Goal: Task Accomplishment & Management: Use online tool/utility

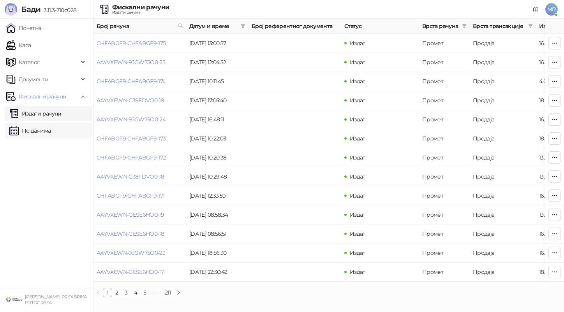
click at [39, 132] on link "По данима" at bounding box center [29, 131] width 41 height 16
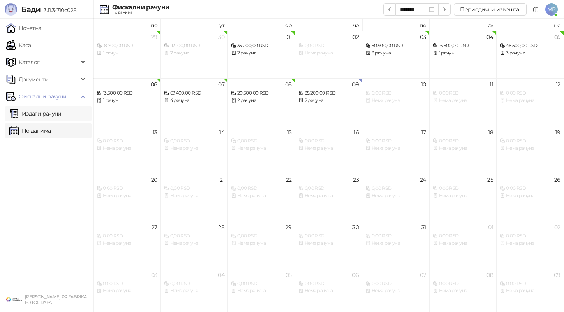
click at [56, 118] on link "Издати рачуни" at bounding box center [35, 114] width 52 height 16
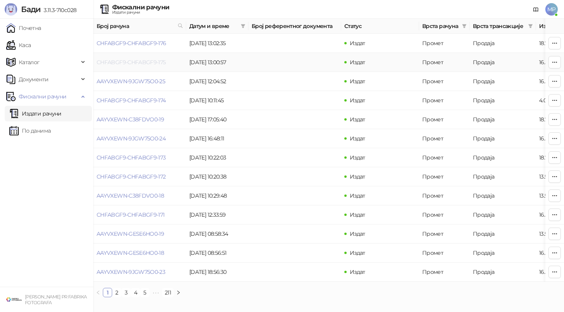
click at [146, 61] on link "CHFABGF9-CHFABGF9-175" at bounding box center [131, 62] width 69 height 7
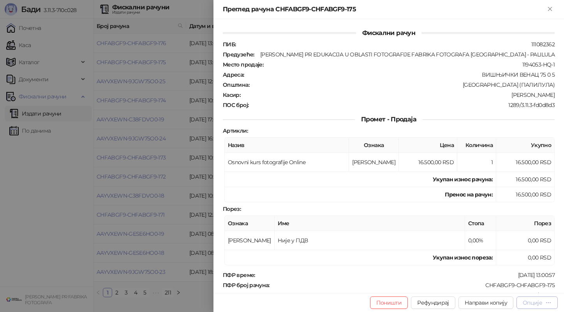
click at [537, 303] on div "Опције" at bounding box center [532, 302] width 19 height 7
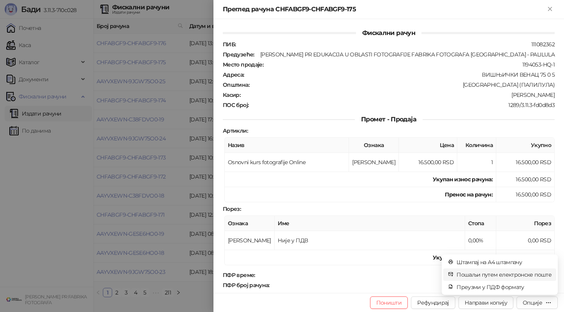
click at [533, 273] on span "Пошаљи путем електронске поште" at bounding box center [503, 275] width 95 height 9
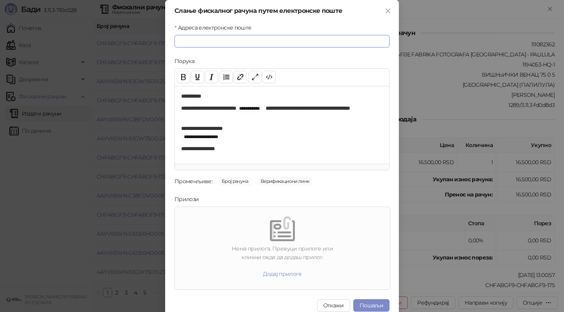
click at [327, 44] on input "Адреса електронске поште" at bounding box center [281, 41] width 215 height 12
paste input "**********"
type input "**********"
click at [368, 306] on button "Пошаљи" at bounding box center [371, 305] width 36 height 12
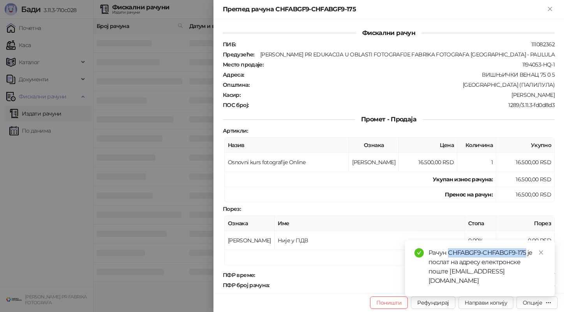
drag, startPoint x: 449, startPoint y: 261, endPoint x: 526, endPoint y: 261, distance: 76.3
click at [526, 261] on div "Рачун CHFABGF9-CHFABGF9-175 је послат на адресу електронске поште [EMAIL_ADDRES…" at bounding box center [486, 266] width 117 height 37
copy div "CHFABGF9-CHFABGF9-175"
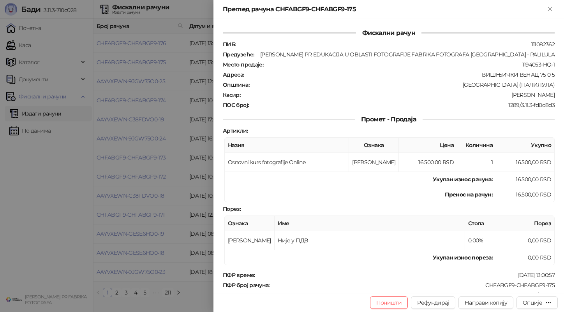
click at [111, 154] on div at bounding box center [282, 156] width 564 height 312
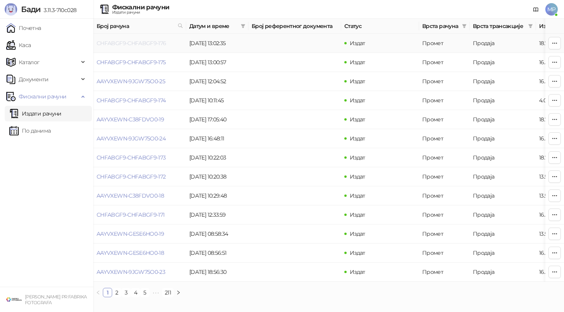
click at [145, 46] on link "CHFABGF9-CHFABGF9-176" at bounding box center [132, 43] width 70 height 7
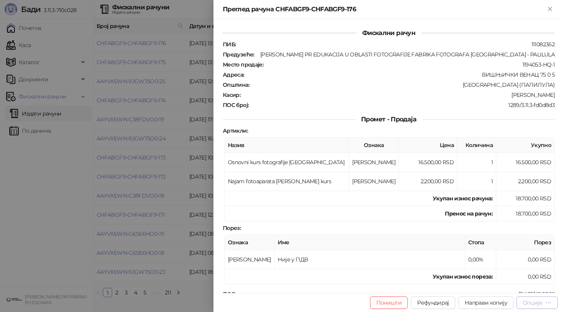
click at [537, 304] on div "Опције" at bounding box center [532, 302] width 19 height 7
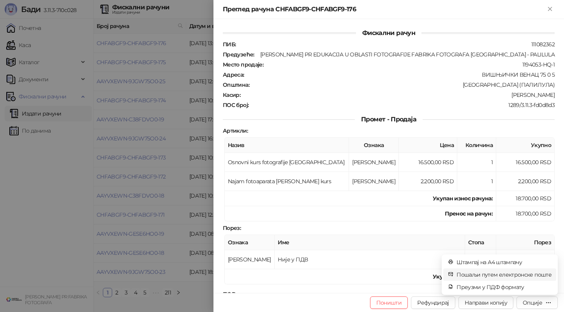
click at [526, 278] on span "Пошаљи путем електронске поште" at bounding box center [503, 275] width 95 height 9
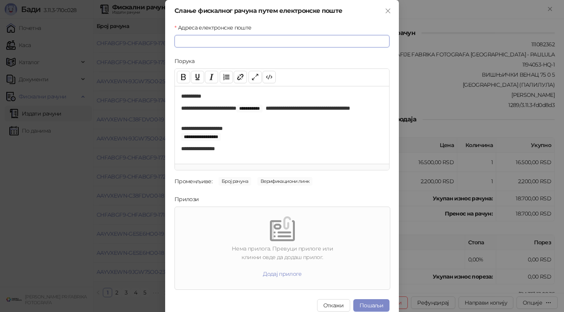
click at [352, 42] on input "Адреса електронске поште" at bounding box center [281, 41] width 215 height 12
paste input "**********"
type input "**********"
click at [368, 304] on button "Пошаљи" at bounding box center [371, 305] width 36 height 12
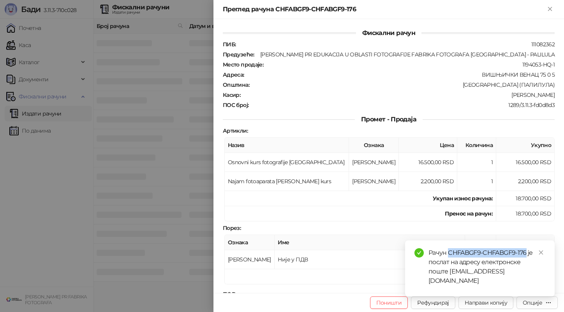
drag, startPoint x: 449, startPoint y: 260, endPoint x: 527, endPoint y: 259, distance: 77.9
click at [527, 259] on div "Рачун CHFABGF9-CHFABGF9-176 је послат на адресу електронске поште [EMAIL_ADDRES…" at bounding box center [486, 266] width 117 height 37
copy div "CHFABGF9-CHFABGF9-176"
